Goal: Task Accomplishment & Management: Manage account settings

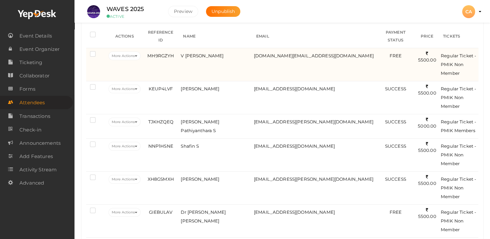
scroll to position [32, 0]
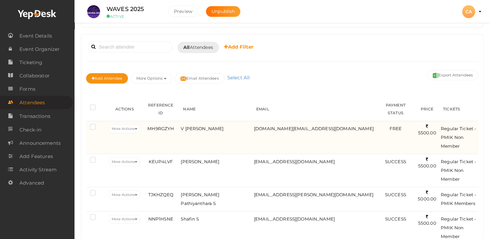
click at [427, 124] on span "5500.00" at bounding box center [427, 130] width 18 height 12
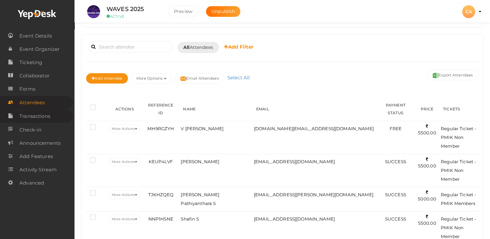
click at [47, 117] on span "Transactions" at bounding box center [34, 116] width 31 height 13
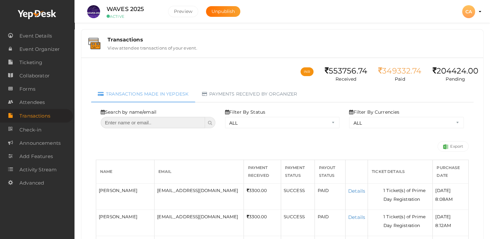
click at [141, 123] on input "text" at bounding box center [153, 122] width 104 height 11
type input "sunil"
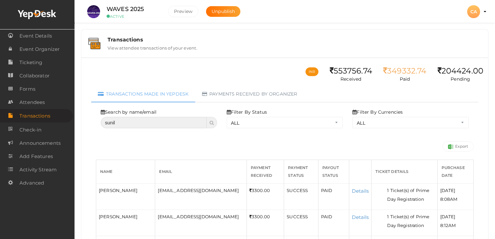
select select "? string:ALL ?"
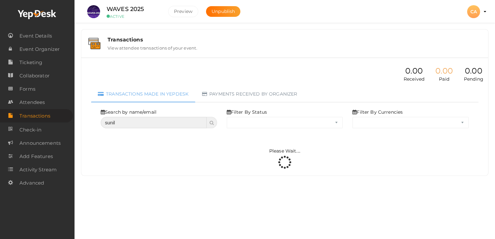
select select "ALL"
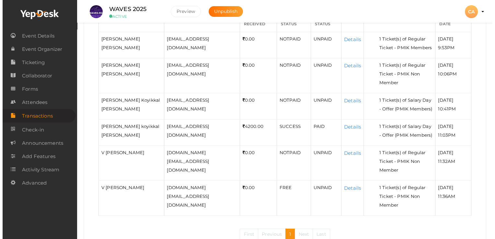
scroll to position [153, 0]
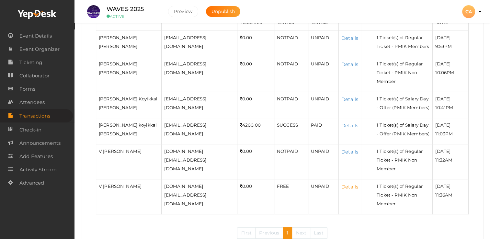
type input "sunil"
click at [341, 184] on link "Details" at bounding box center [349, 187] width 17 height 6
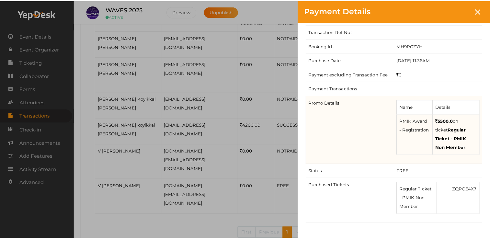
scroll to position [7, 0]
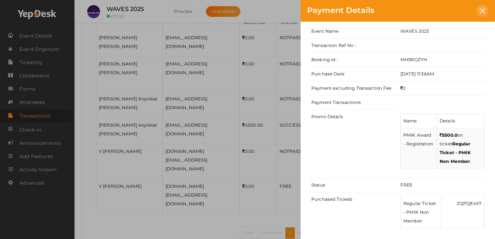
click at [483, 12] on icon at bounding box center [483, 11] width 6 height 6
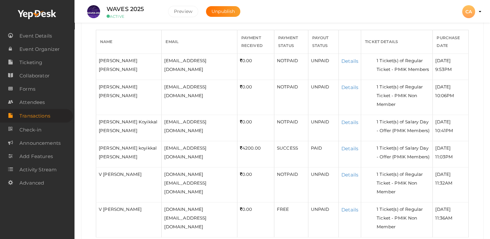
scroll to position [0, 0]
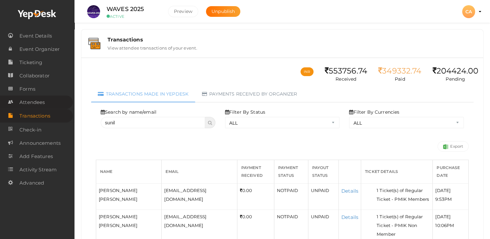
click at [35, 103] on span "Attendees" at bounding box center [31, 102] width 25 height 13
